Goal: Information Seeking & Learning: Learn about a topic

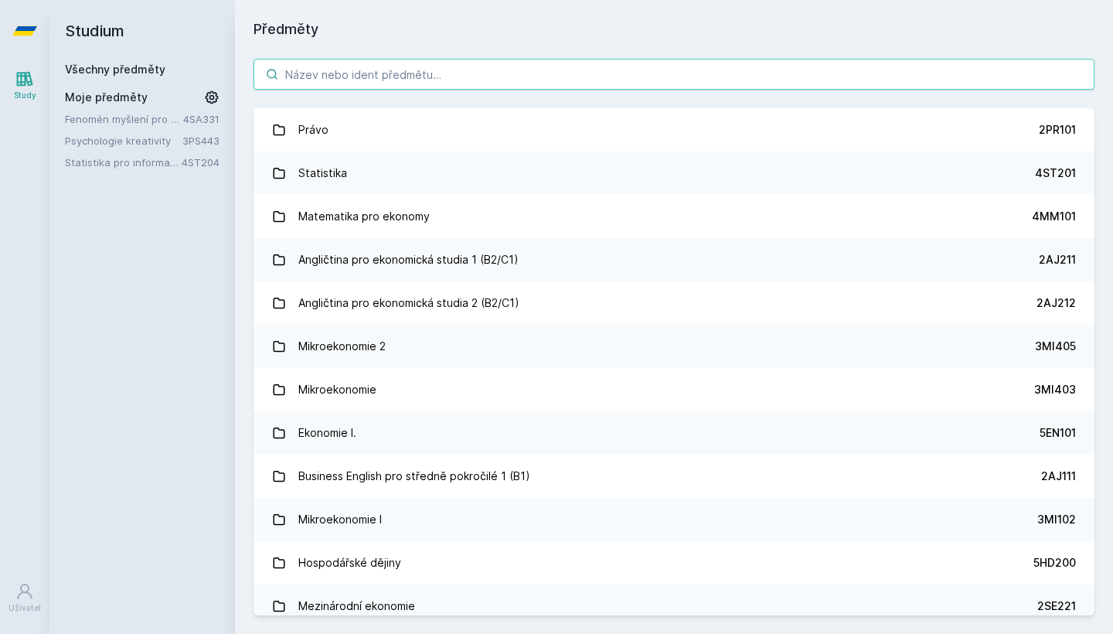
click at [508, 63] on input "search" at bounding box center [673, 74] width 841 height 31
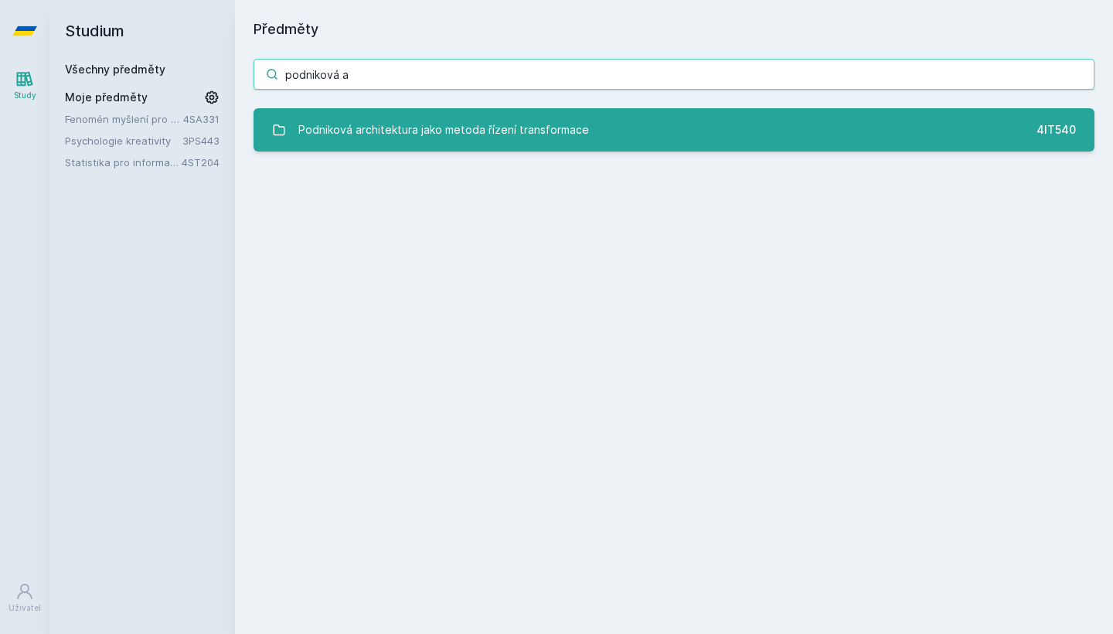
type input "podniková a"
click at [517, 137] on div "Podniková architektura jako metoda řízení transformace" at bounding box center [443, 129] width 291 height 31
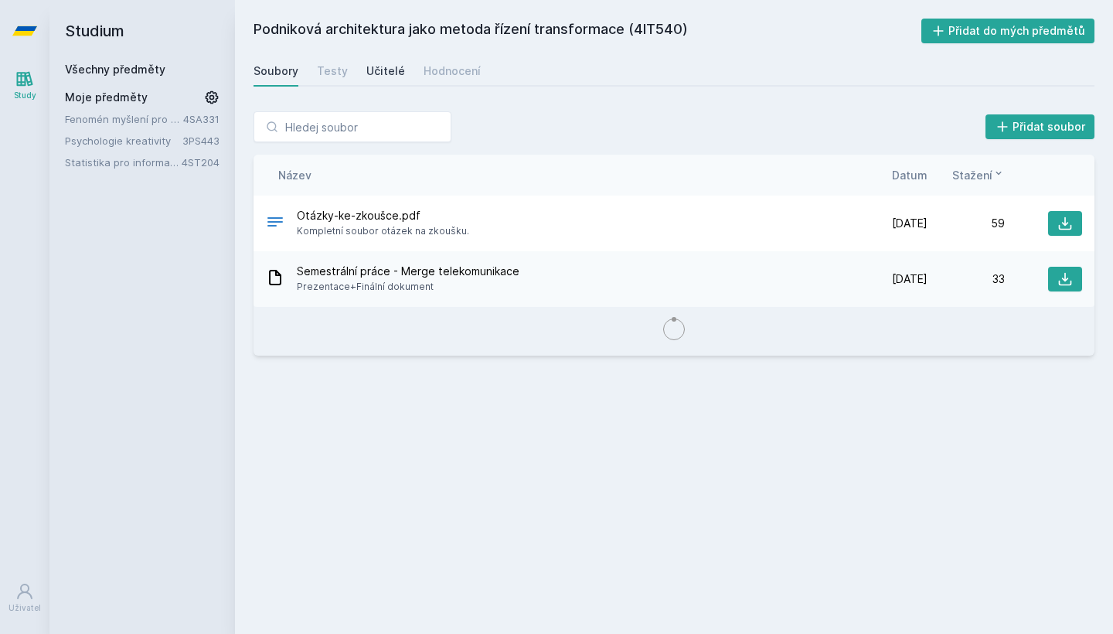
click at [396, 77] on div "Učitelé" at bounding box center [385, 70] width 39 height 15
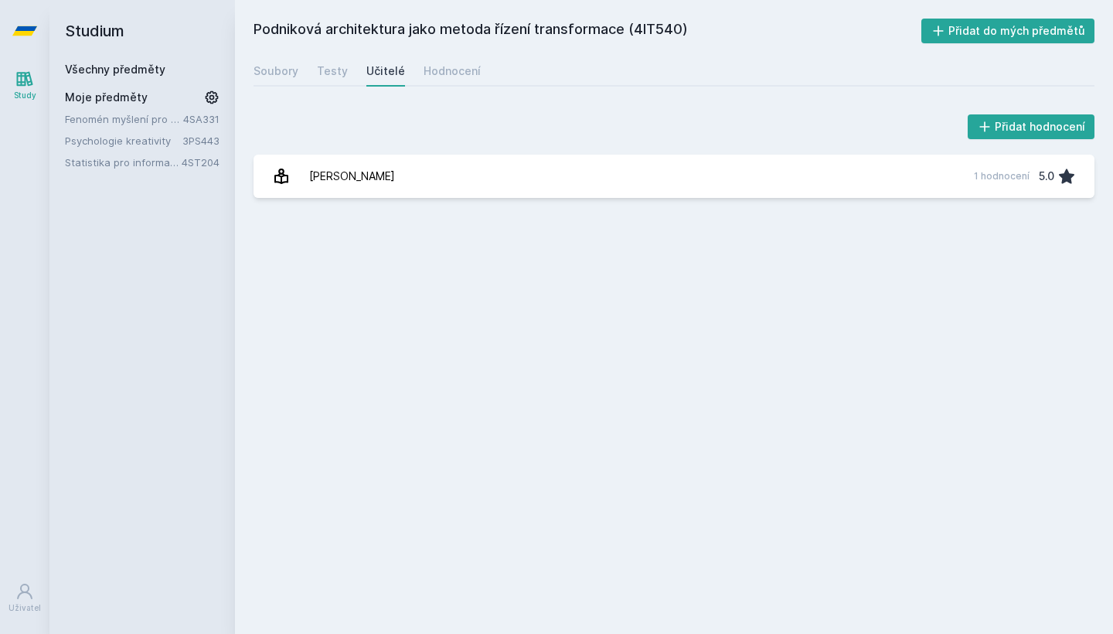
click at [476, 77] on div "Soubory Testy Učitelé Hodnocení" at bounding box center [673, 71] width 841 height 31
click at [468, 77] on div "Hodnocení" at bounding box center [452, 70] width 57 height 15
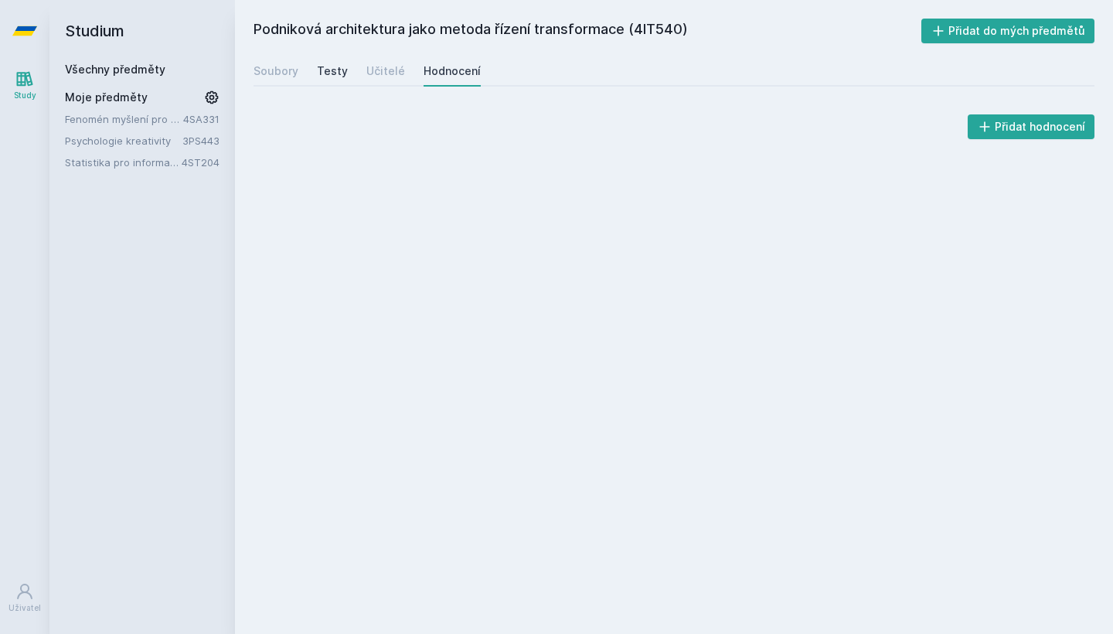
click at [332, 73] on div "Testy" at bounding box center [332, 70] width 31 height 15
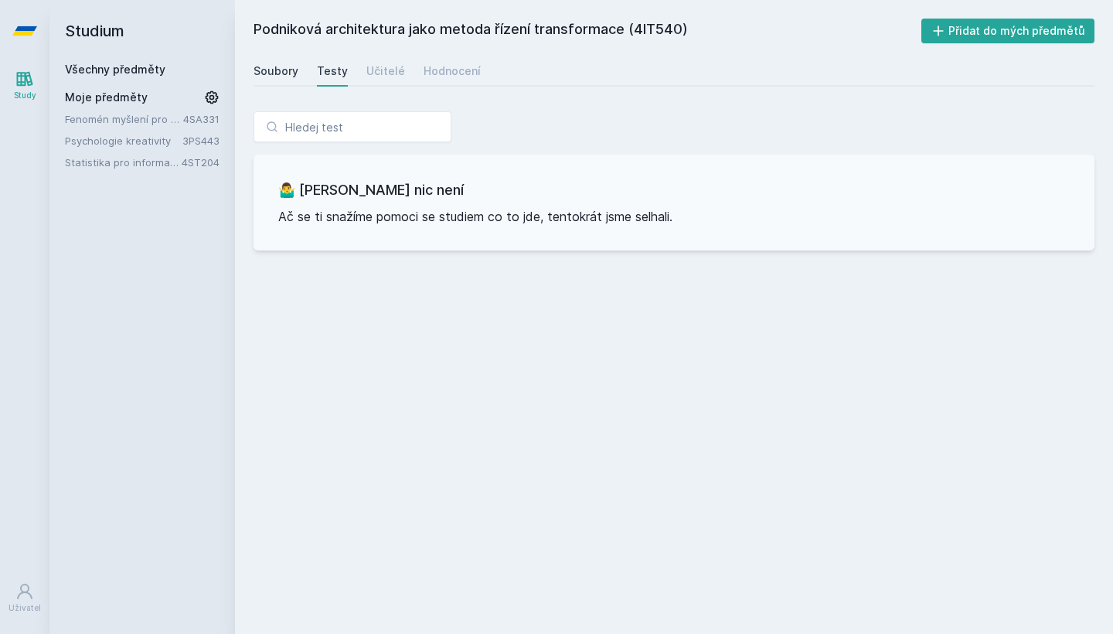
click at [273, 70] on div "Soubory" at bounding box center [275, 70] width 45 height 15
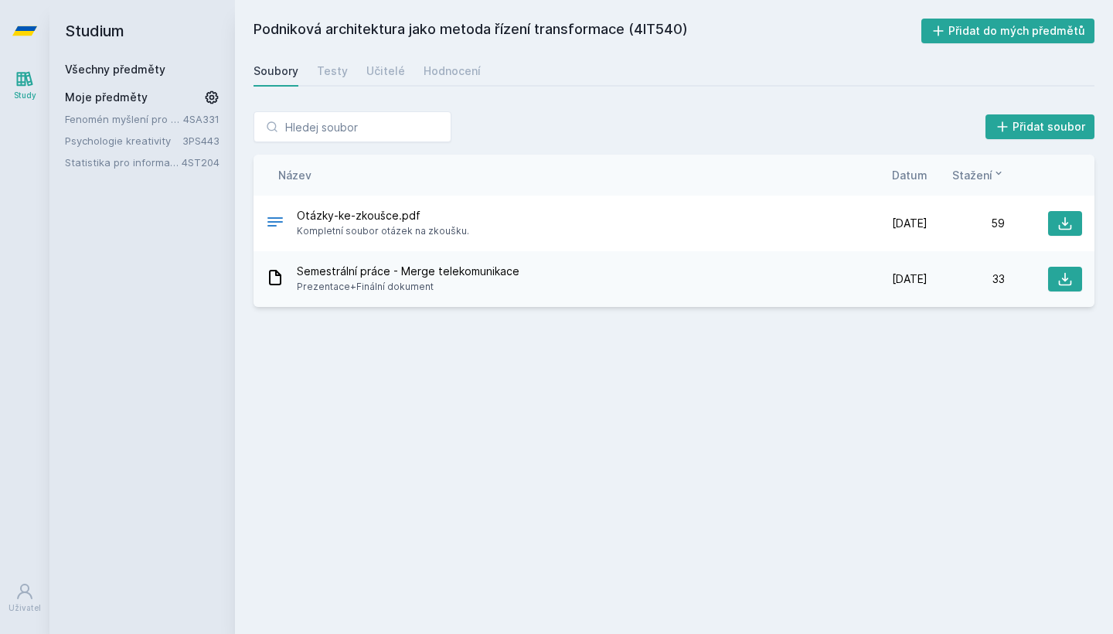
click at [274, 61] on link "Soubory" at bounding box center [275, 71] width 45 height 31
click at [133, 91] on span "Moje předměty" at bounding box center [106, 97] width 83 height 15
click at [126, 60] on h2 "Studium" at bounding box center [142, 31] width 155 height 62
